Goal: Communication & Community: Answer question/provide support

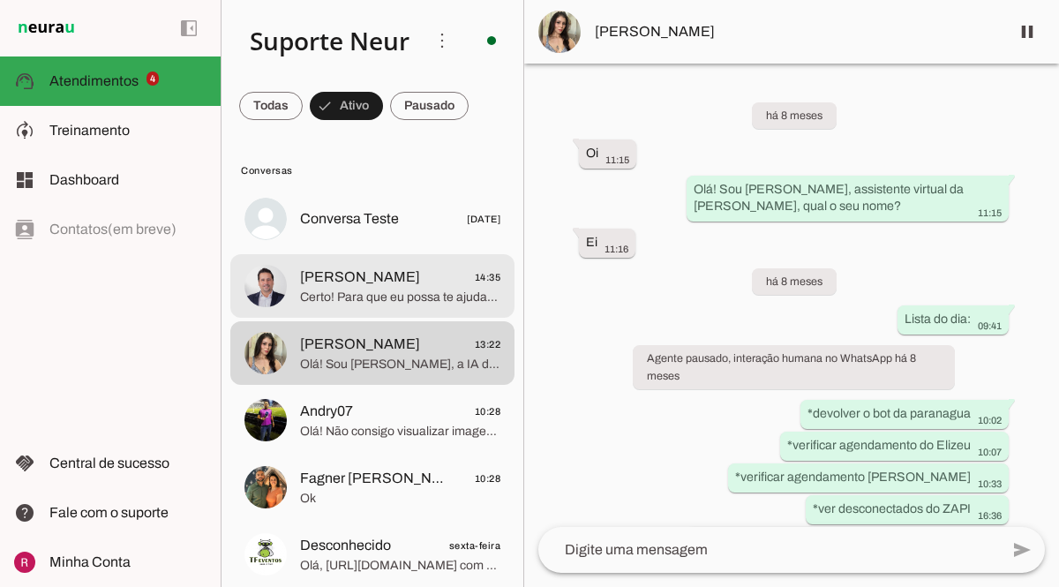
click at [384, 292] on span "Certo! Para que eu possa te ajudar, por favor, descreva o problema técnico que …" at bounding box center [400, 298] width 200 height 18
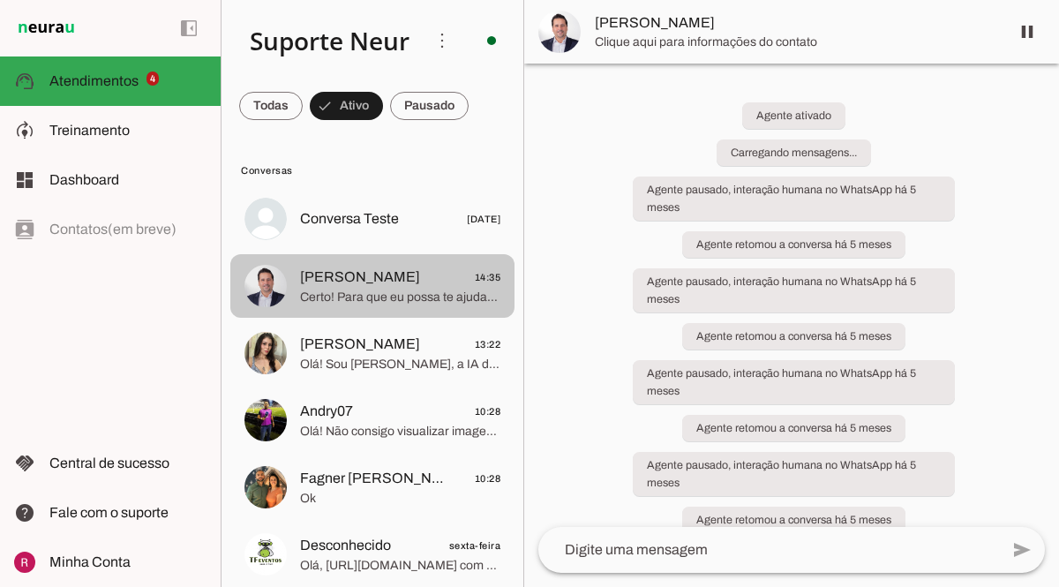
click at [389, 340] on span "[PERSON_NAME]" at bounding box center [360, 344] width 120 height 21
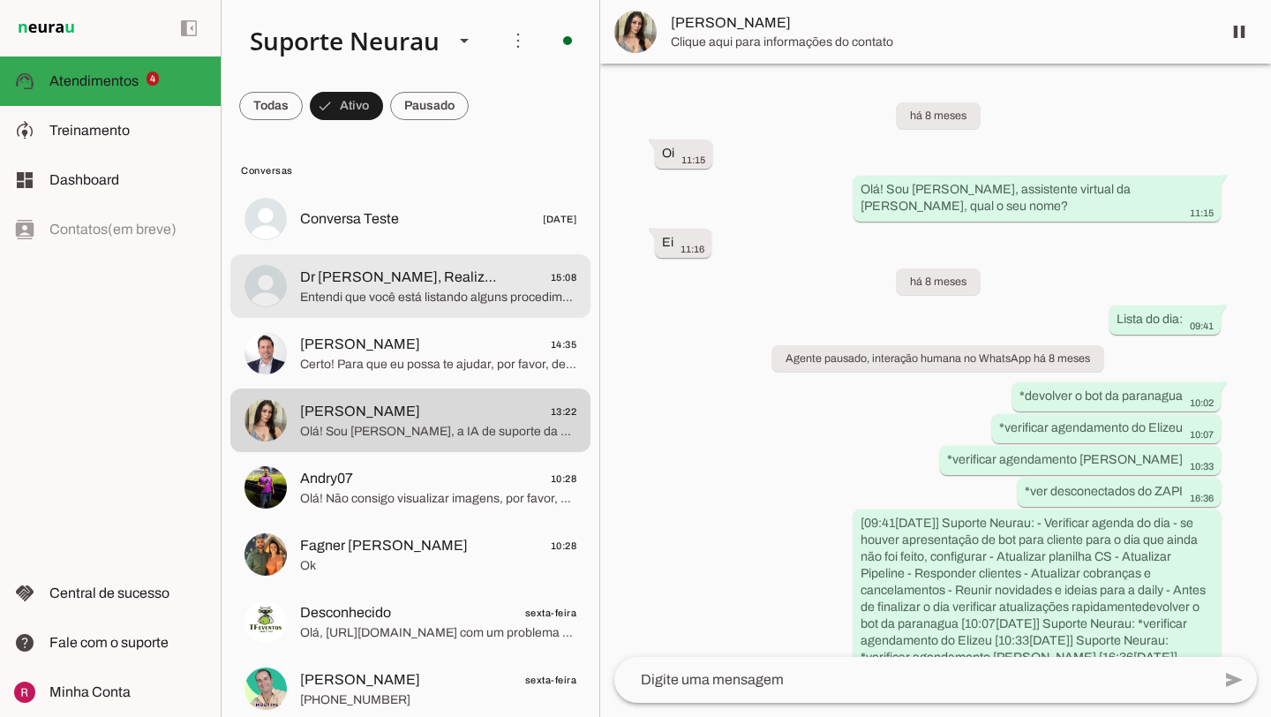
click at [403, 285] on span "Dr [PERSON_NAME], Realizando Sonhos." at bounding box center [400, 277] width 200 height 21
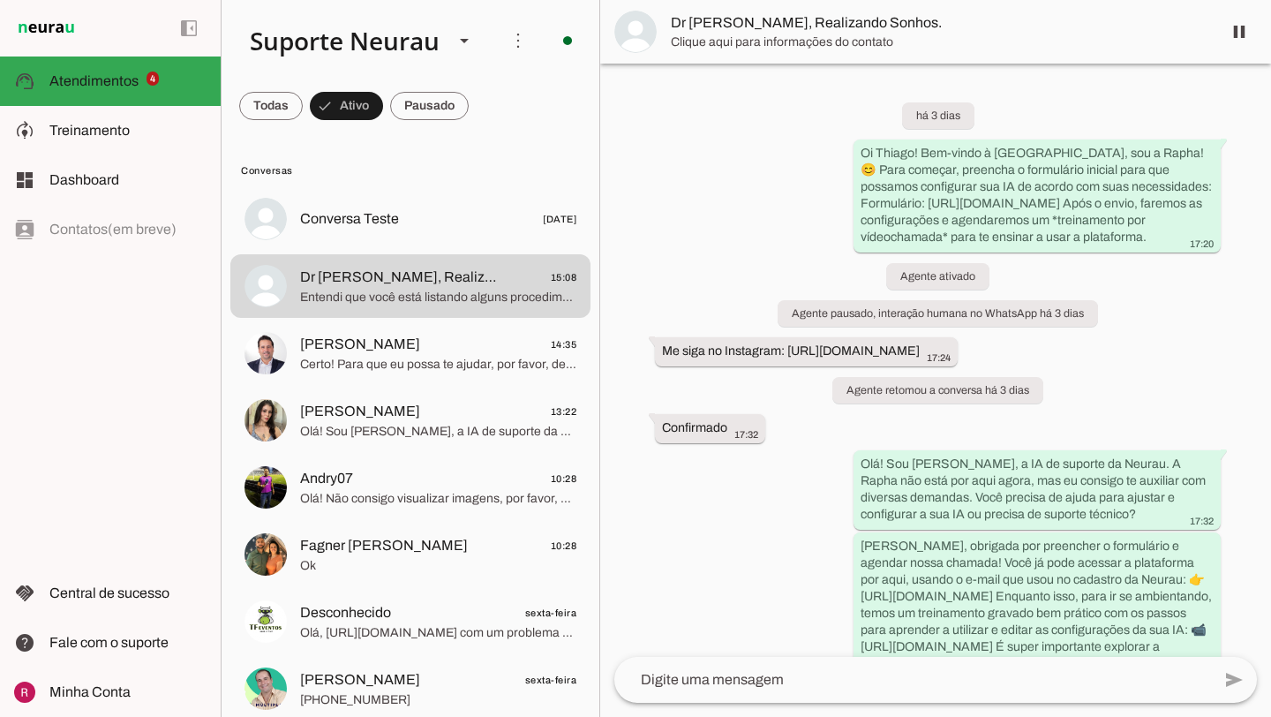
scroll to position [808, 0]
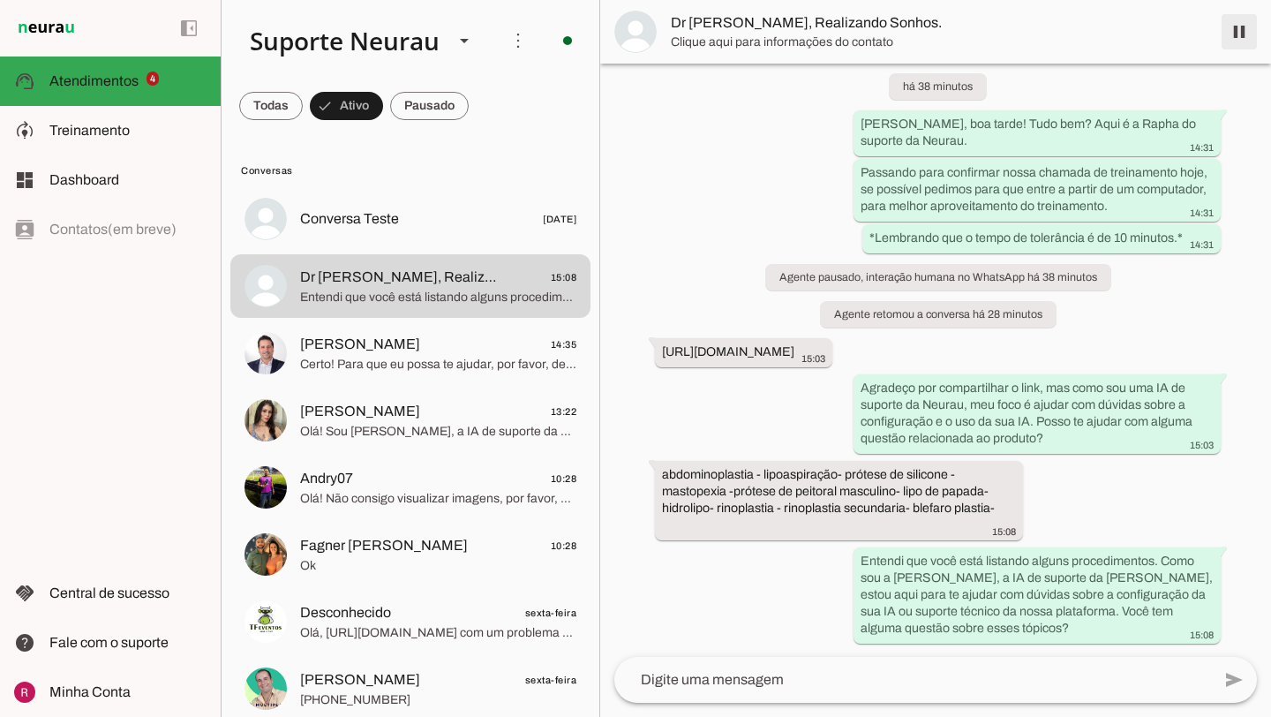
click at [1059, 32] on span at bounding box center [1239, 32] width 42 height 42
